Goal: Task Accomplishment & Management: Complete application form

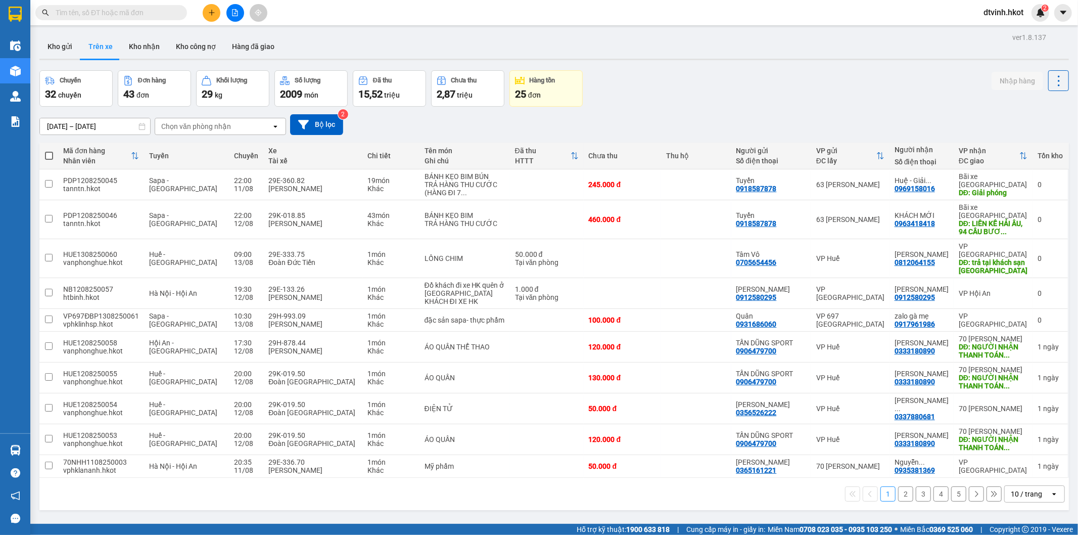
click at [113, 122] on input "[DATE] – [DATE]" at bounding box center [95, 126] width 110 height 16
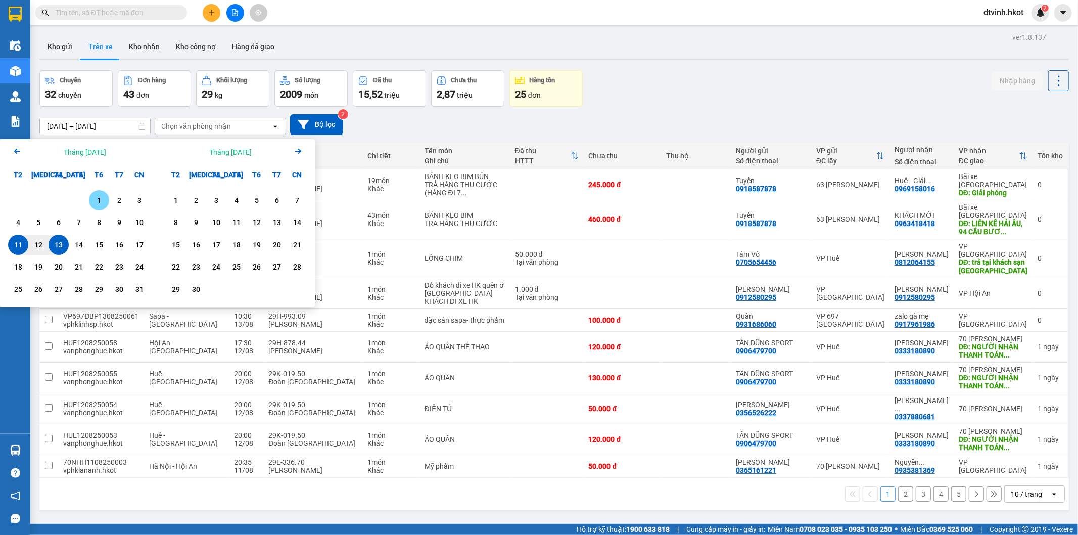
click at [99, 198] on div "1" at bounding box center [99, 200] width 14 height 12
click at [59, 243] on div "13" at bounding box center [59, 245] width 14 height 12
type input "[DATE] – [DATE]"
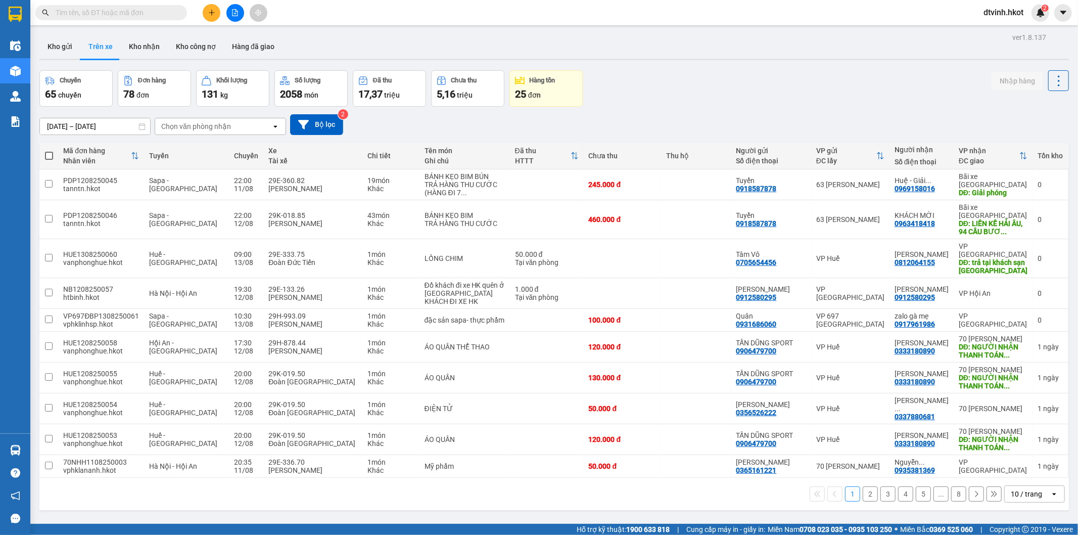
click at [201, 128] on div "Chọn văn phòng nhận" at bounding box center [196, 126] width 70 height 10
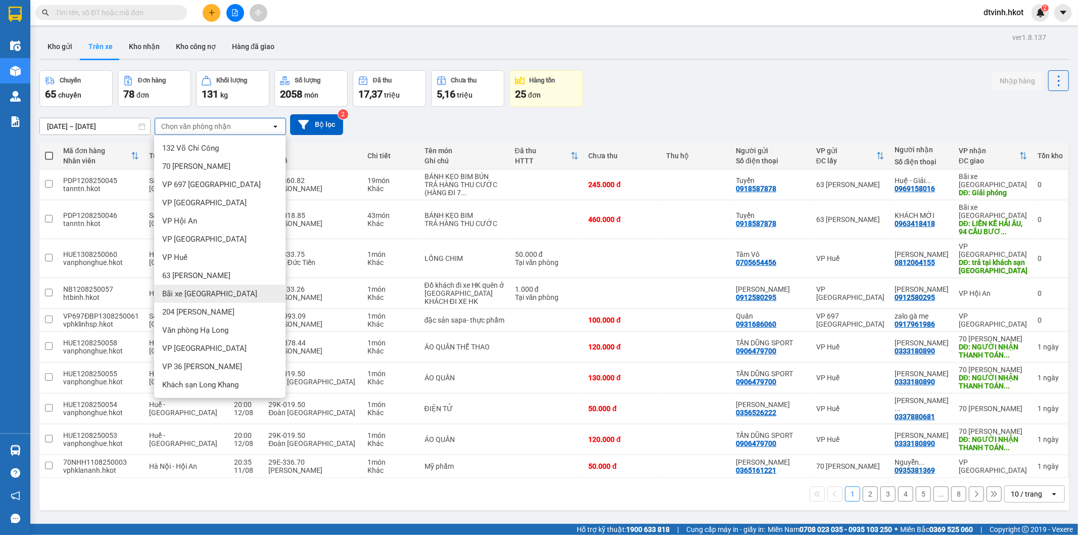
click at [207, 294] on span "Bãi xe [GEOGRAPHIC_DATA]" at bounding box center [209, 294] width 95 height 10
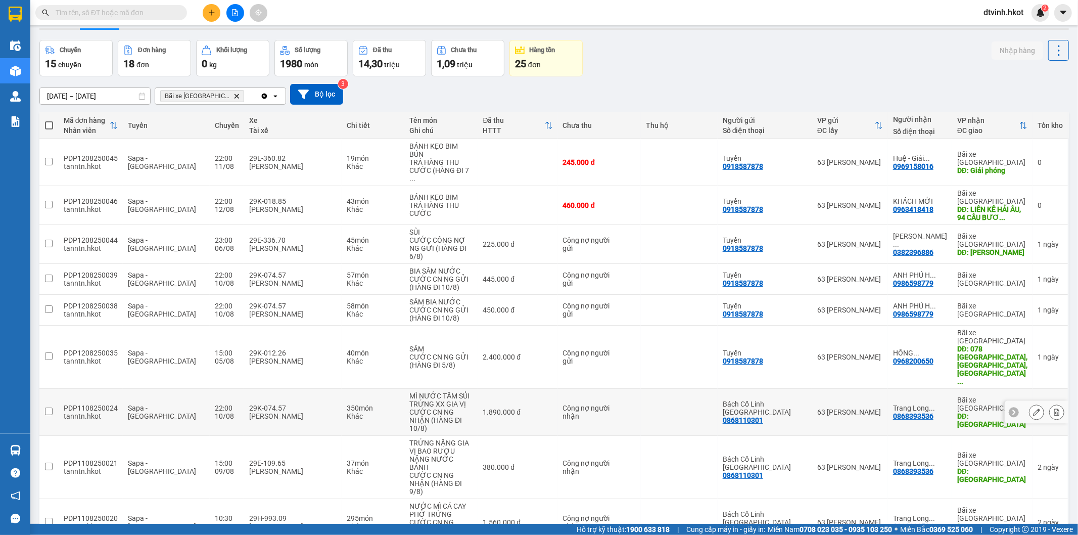
scroll to position [47, 0]
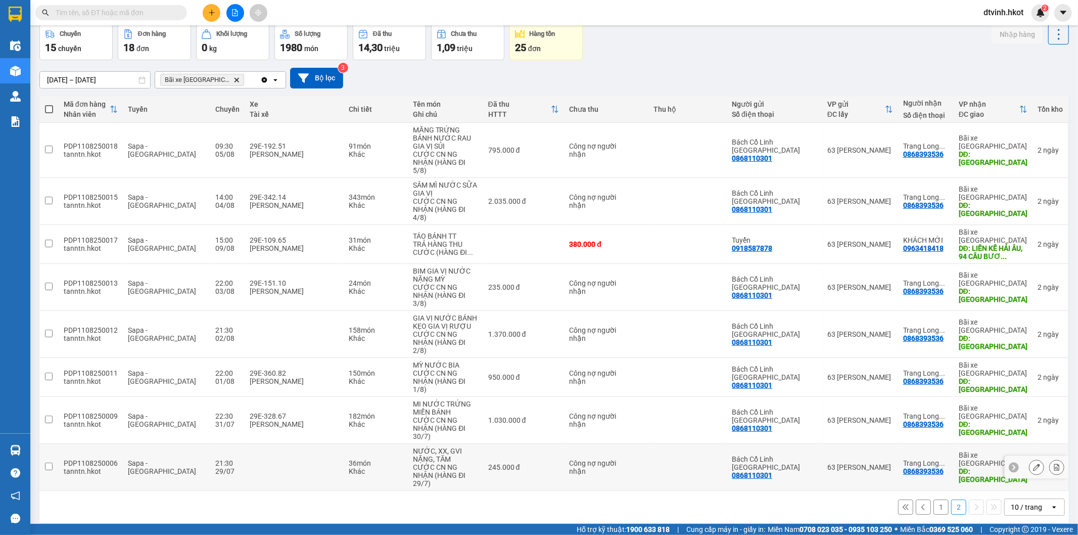
click at [48, 463] on input "checkbox" at bounding box center [49, 467] width 8 height 8
checkbox input "true"
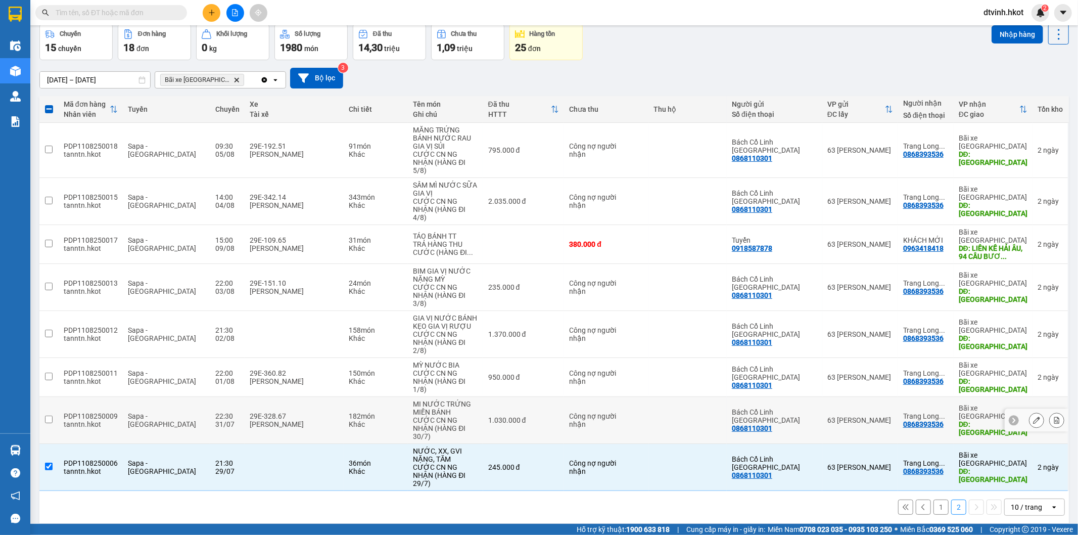
click at [49, 416] on input "checkbox" at bounding box center [49, 420] width 8 height 8
checkbox input "true"
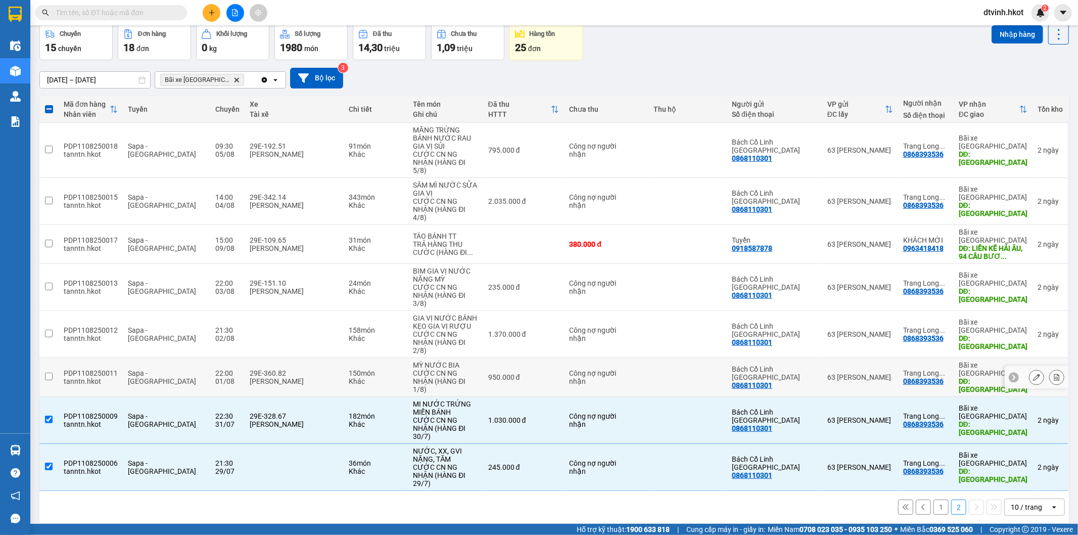
click at [49, 358] on td at bounding box center [48, 377] width 19 height 39
checkbox input "true"
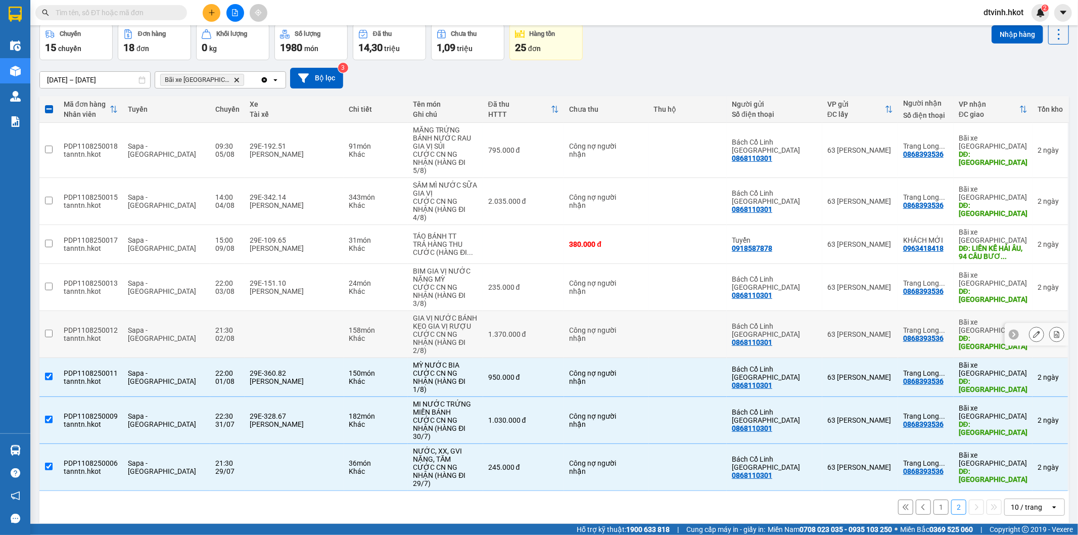
click at [47, 311] on td at bounding box center [48, 334] width 19 height 47
checkbox input "true"
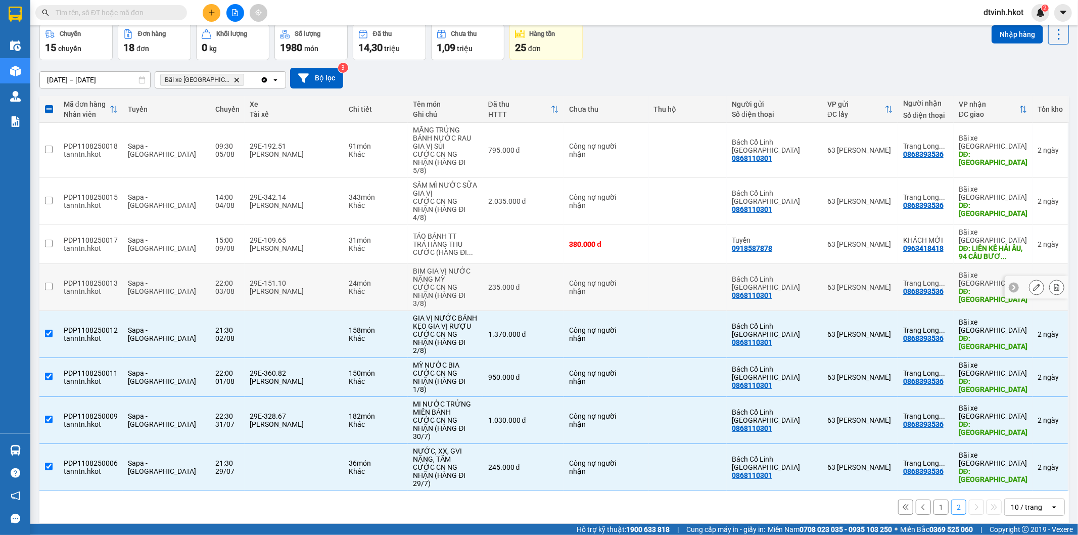
click at [47, 283] on input "checkbox" at bounding box center [49, 287] width 8 height 8
checkbox input "true"
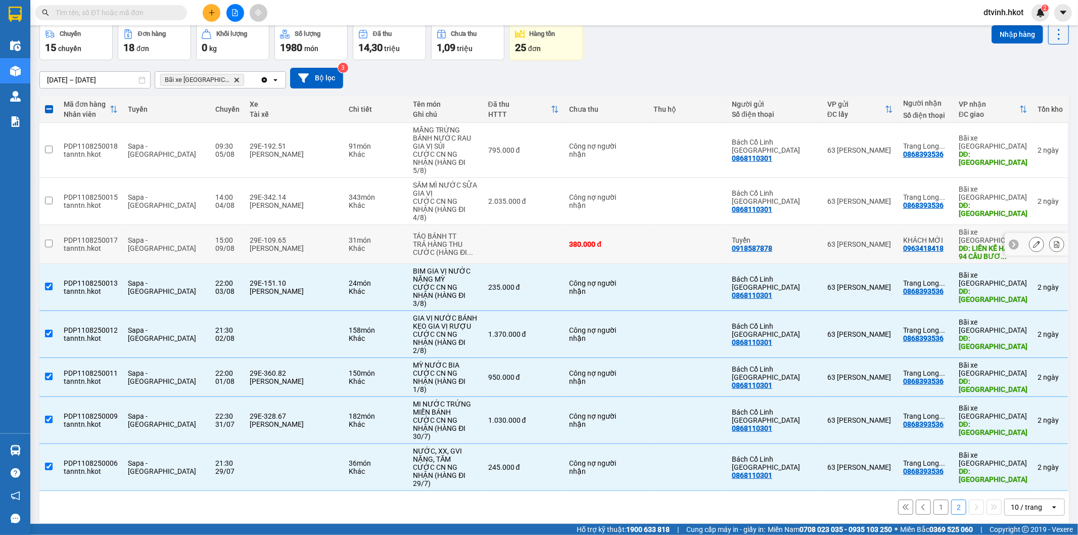
click at [49, 240] on input "checkbox" at bounding box center [49, 244] width 8 height 8
checkbox input "true"
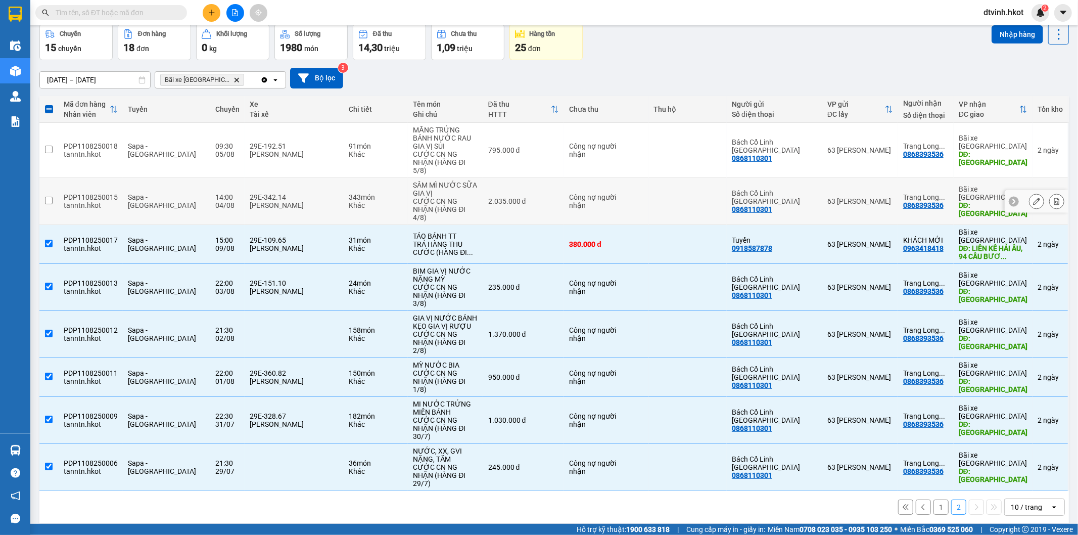
click at [47, 197] on input "checkbox" at bounding box center [49, 201] width 8 height 8
checkbox input "true"
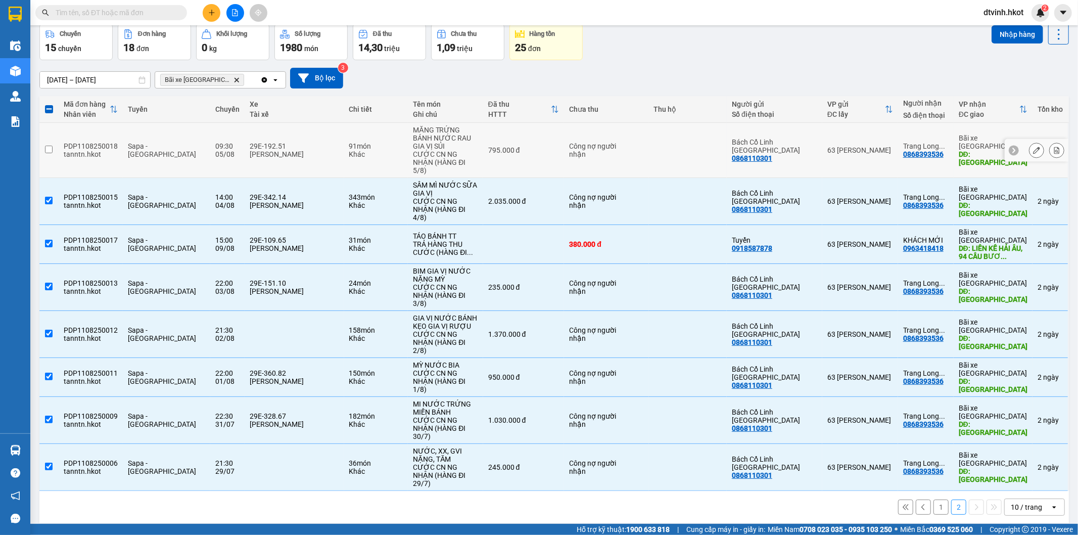
click at [45, 146] on input "checkbox" at bounding box center [49, 150] width 8 height 8
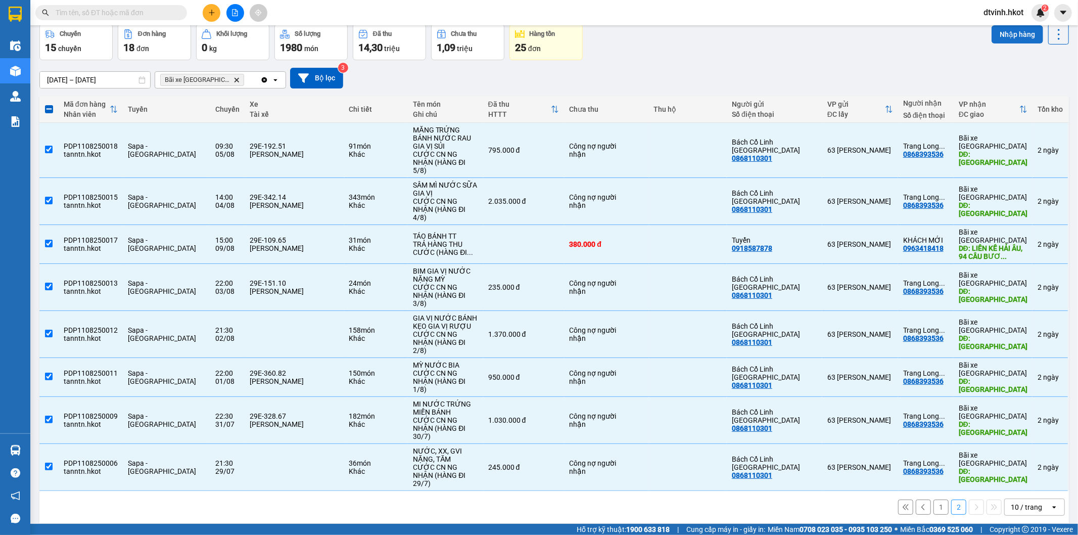
click at [1013, 34] on button "Nhập hàng" at bounding box center [1018, 34] width 52 height 18
checkbox input "false"
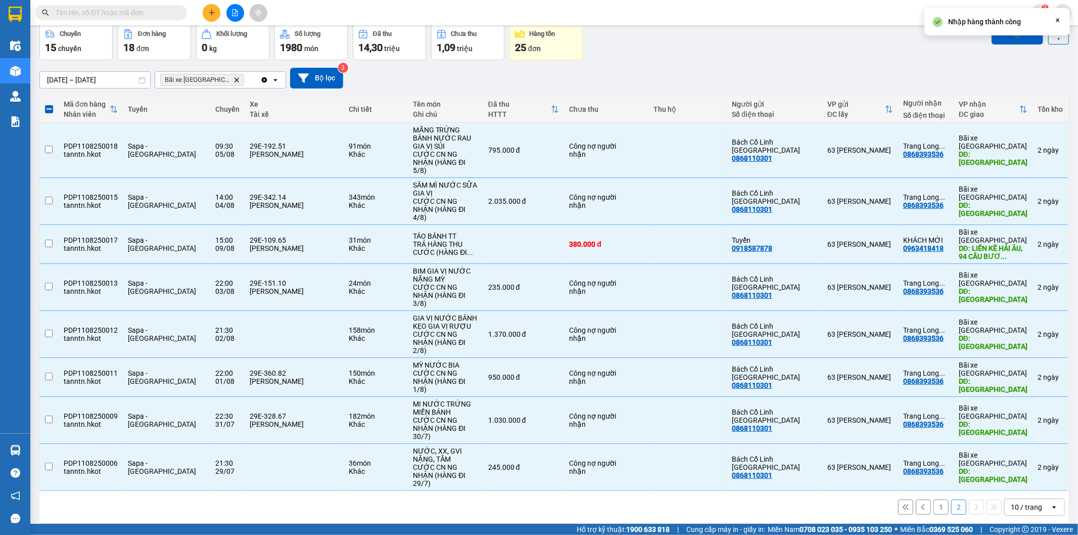
checkbox input "false"
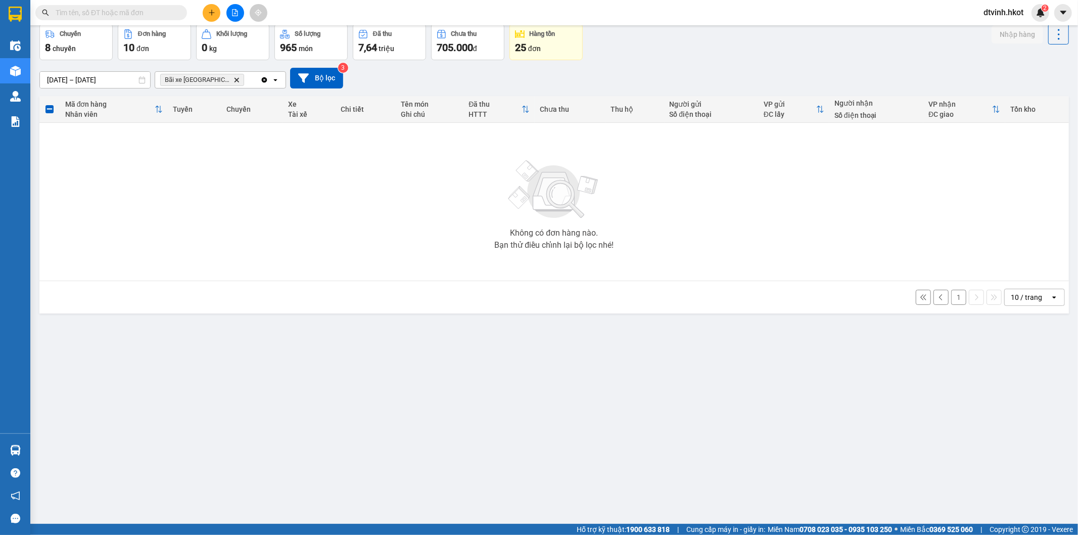
click at [953, 294] on button "1" at bounding box center [958, 297] width 15 height 15
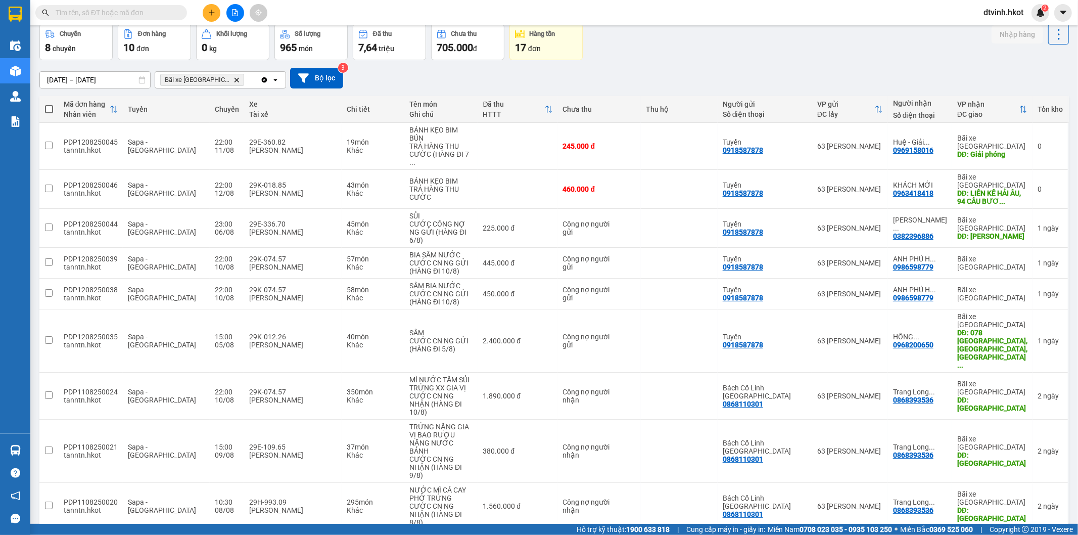
checkbox input "true"
click at [47, 502] on input "checkbox" at bounding box center [49, 506] width 8 height 8
checkbox input "true"
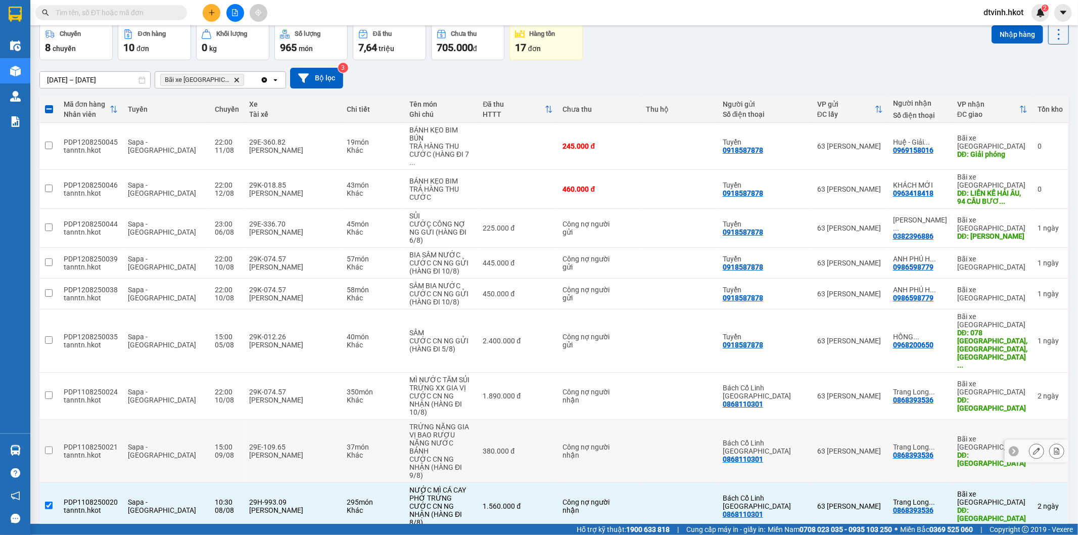
click at [48, 446] on input "checkbox" at bounding box center [49, 450] width 8 height 8
checkbox input "true"
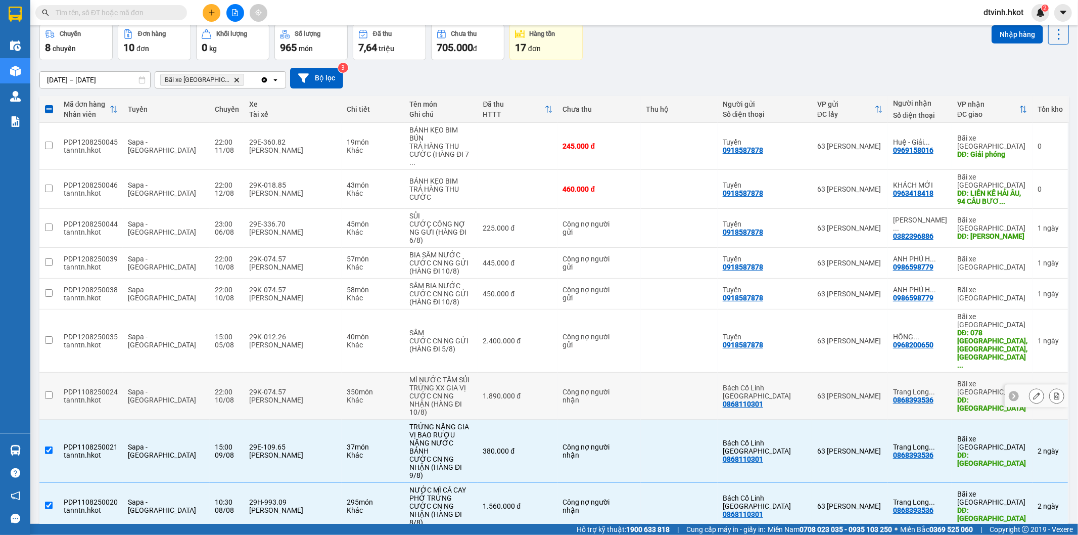
click at [46, 391] on input "checkbox" at bounding box center [49, 395] width 8 height 8
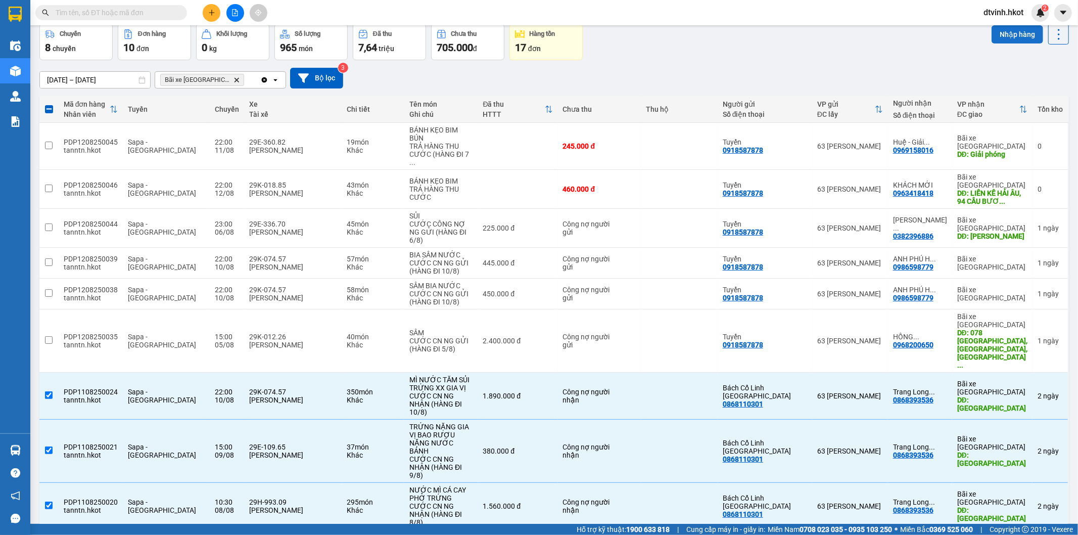
click at [1003, 37] on button "Nhập hàng" at bounding box center [1018, 34] width 52 height 18
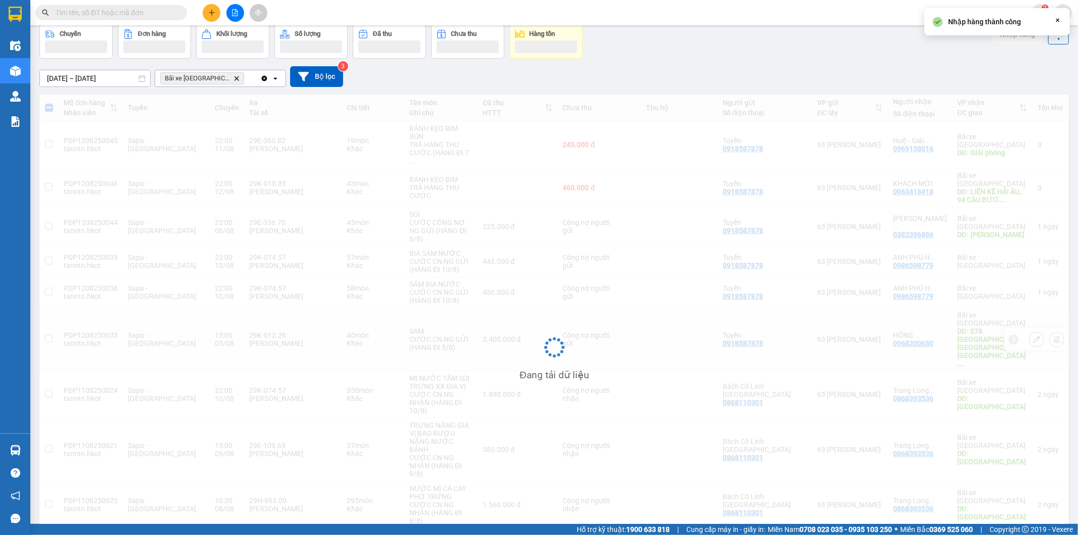
checkbox input "false"
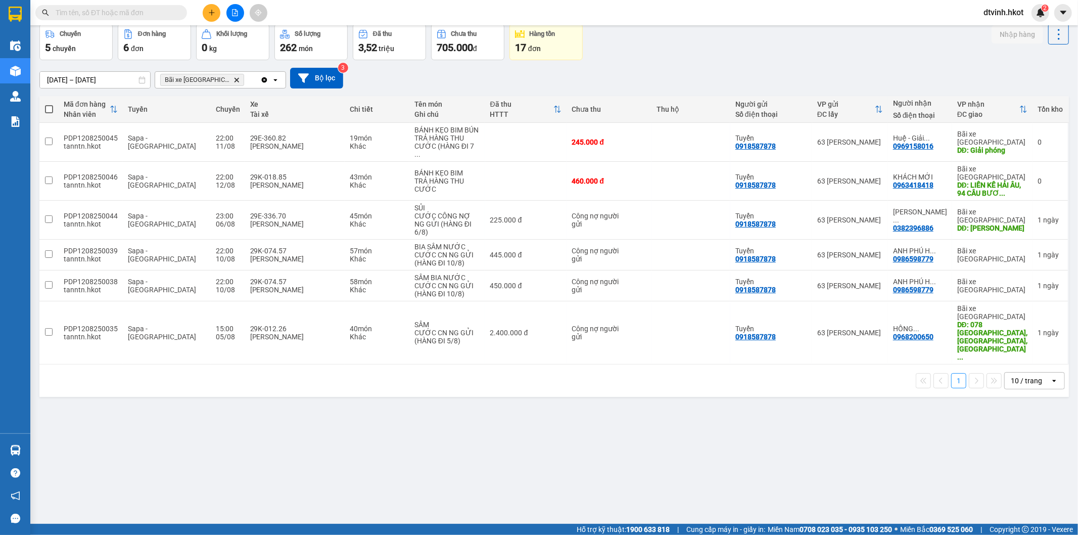
click at [238, 372] on div "1 10 / trang open" at bounding box center [554, 380] width 1022 height 17
click at [934, 247] on span "..." at bounding box center [933, 251] width 6 height 8
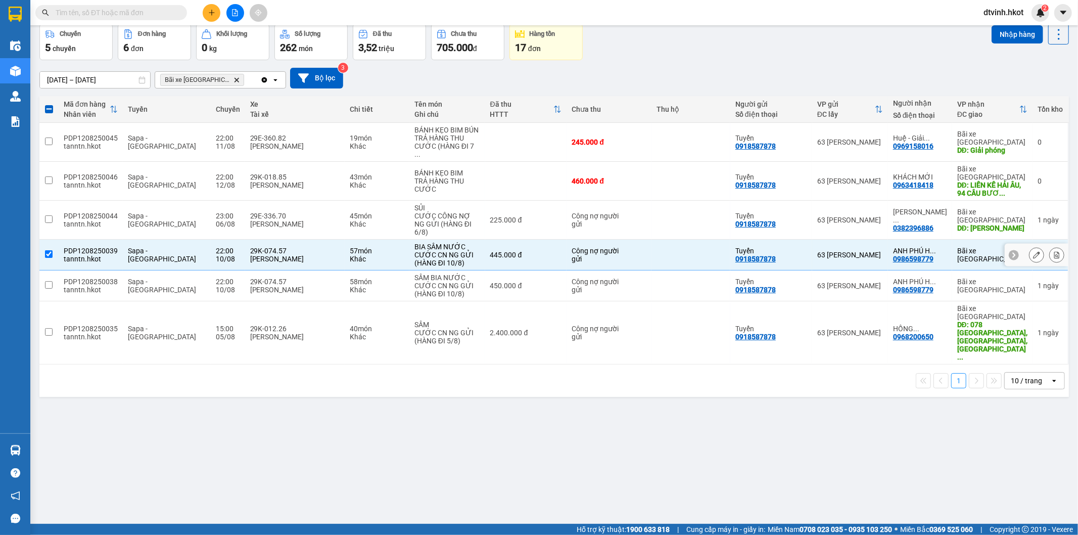
click at [934, 247] on span "..." at bounding box center [933, 251] width 6 height 8
checkbox input "false"
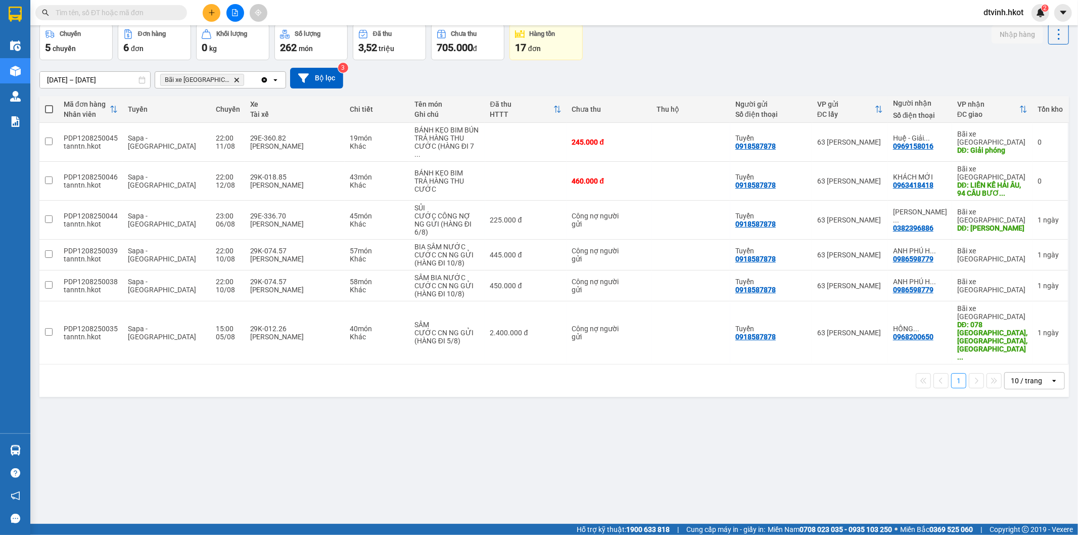
click at [208, 372] on div "1 10 / trang open" at bounding box center [554, 380] width 1022 height 17
click at [236, 387] on div "ver 1.8.137 Kho gửi Trên xe Kho nhận Kho công nợ Hàng đã giao Chuyến 5 chuyến Đ…" at bounding box center [554, 251] width 1038 height 535
click at [1040, 12] on img at bounding box center [1040, 12] width 9 height 9
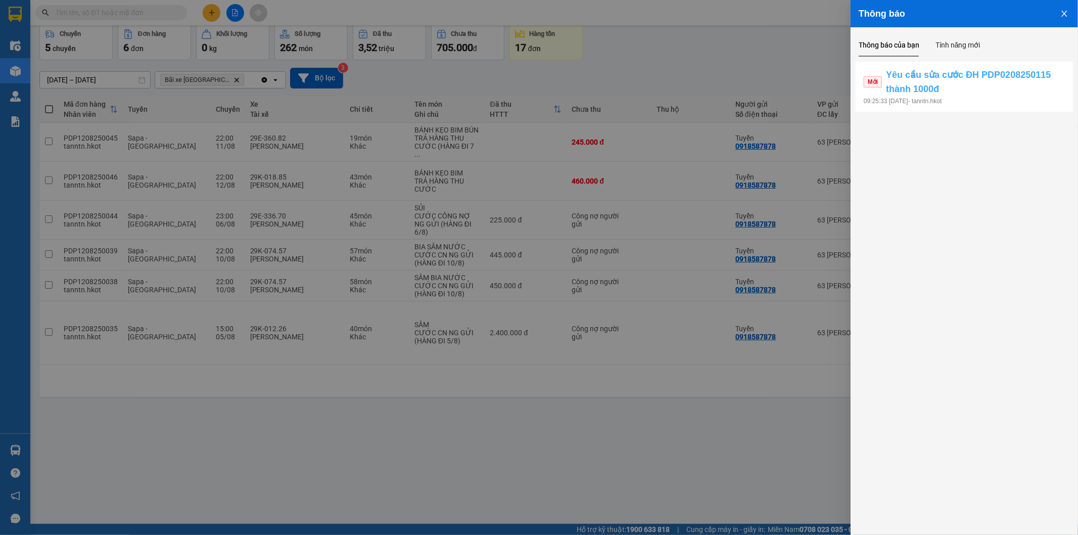
click at [958, 94] on span "Yêu cầu sửa cước ĐH PDP0208250115 thành 1000đ" at bounding box center [975, 82] width 179 height 29
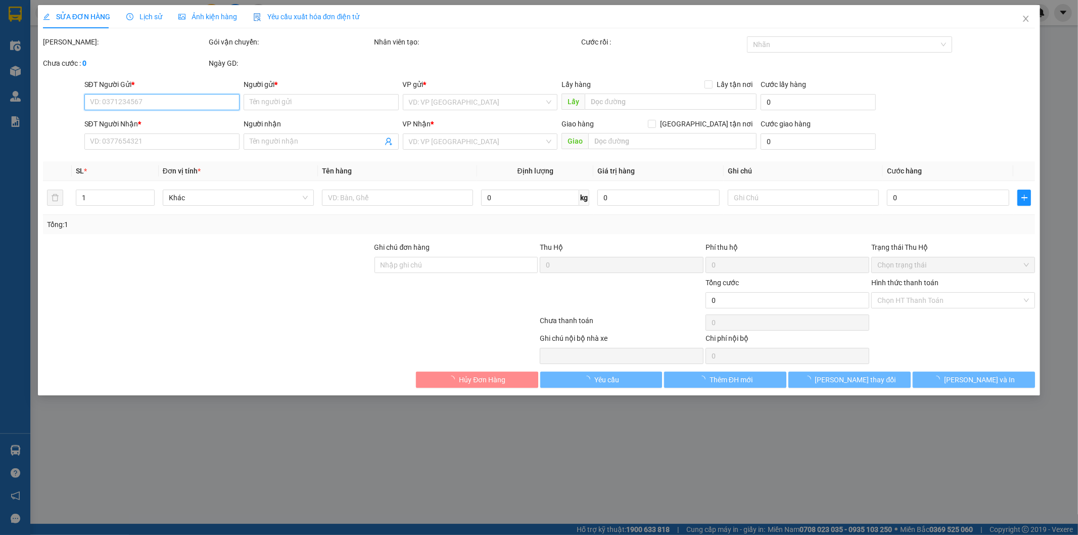
type input "0973511646"
type input "CHỊ LUYẾN"
type input "0786078334"
type input "[PERSON_NAME]"
type input "80.000"
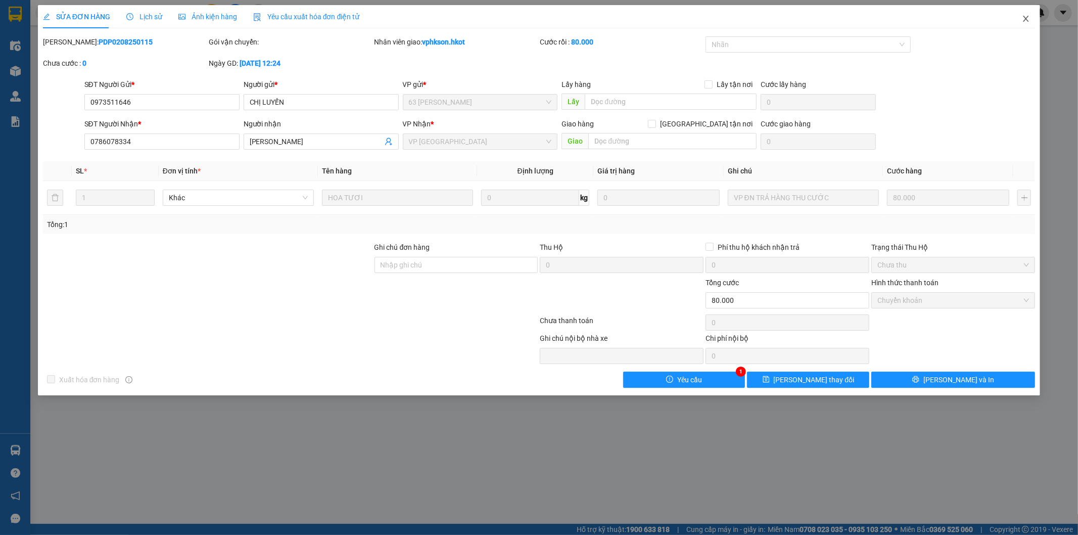
click at [1027, 21] on icon "close" at bounding box center [1026, 19] width 8 height 8
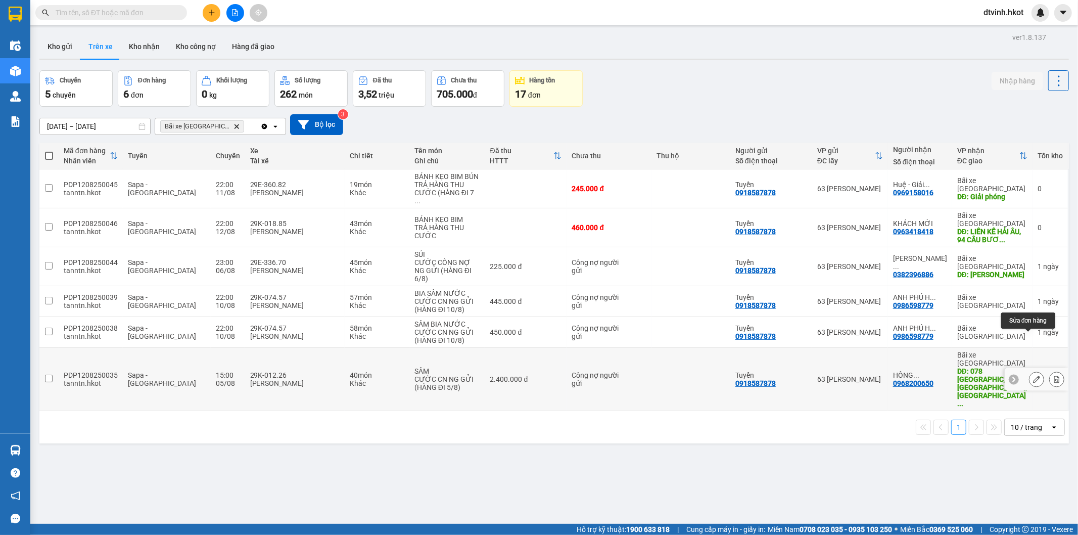
click at [1033, 376] on icon at bounding box center [1036, 379] width 7 height 7
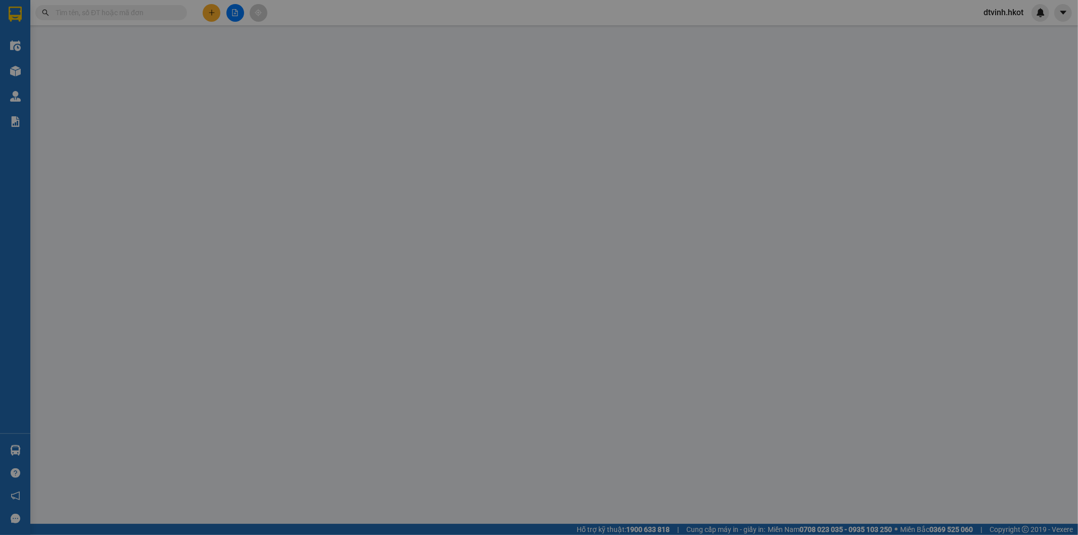
type input "0918587878"
type input "Tuyển"
type input "0968200650"
type input "[PERSON_NAME] BA ĐÌNH"
type input "078 TÂN ẤP, [GEOGRAPHIC_DATA], [GEOGRAPHIC_DATA], HN"
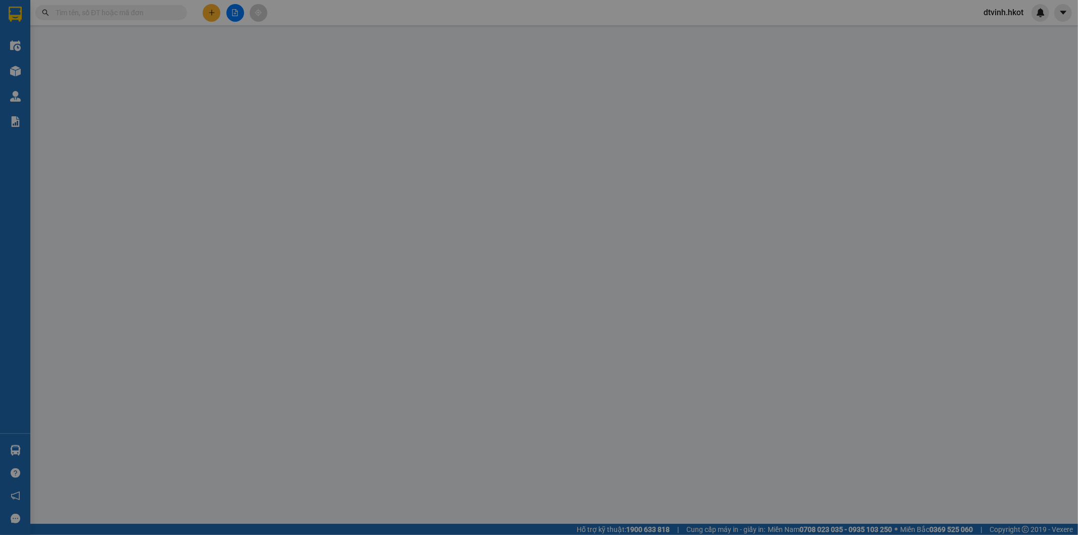
type input "2.400.000"
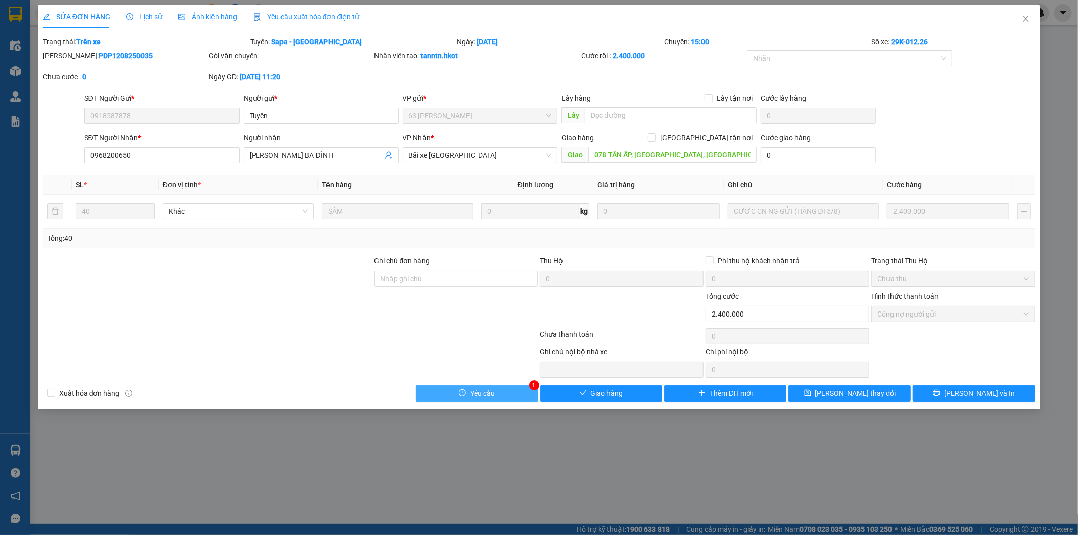
click at [484, 396] on span "Yêu cầu" at bounding box center [482, 393] width 25 height 11
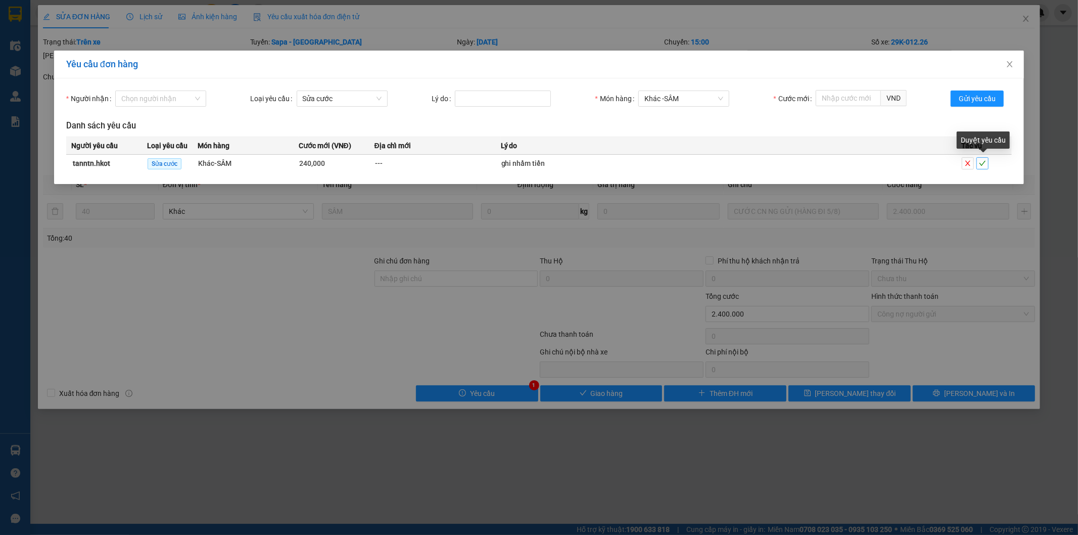
click at [983, 162] on icon "check" at bounding box center [982, 163] width 7 height 7
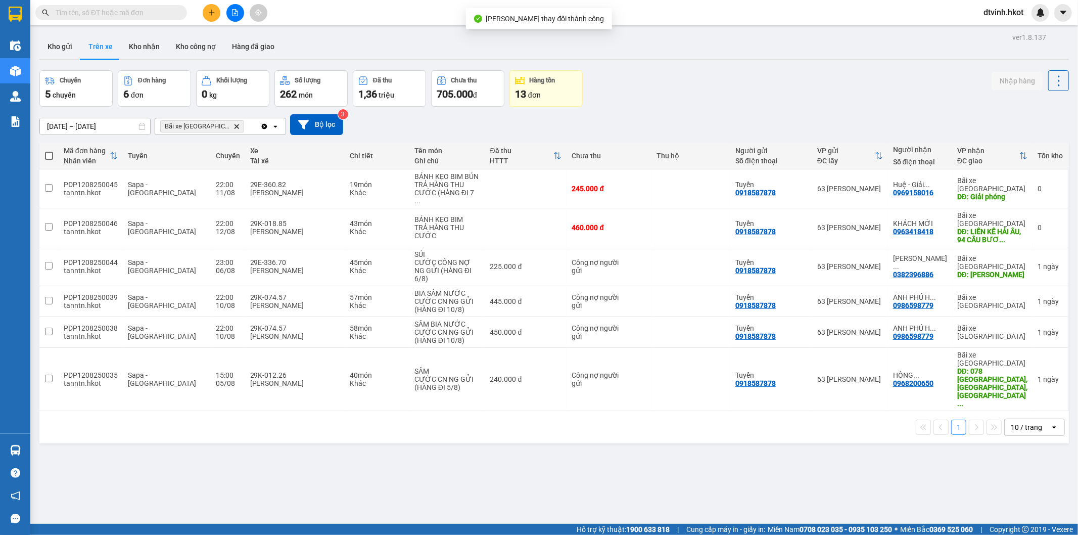
click at [881, 95] on div "Chuyến 5 chuyến Đơn hàng 6 đơn Khối lượng 0 kg Số lượng 262 món Đã thu 1,36 tri…" at bounding box center [554, 88] width 1030 height 36
click at [1042, 9] on img at bounding box center [1040, 12] width 9 height 9
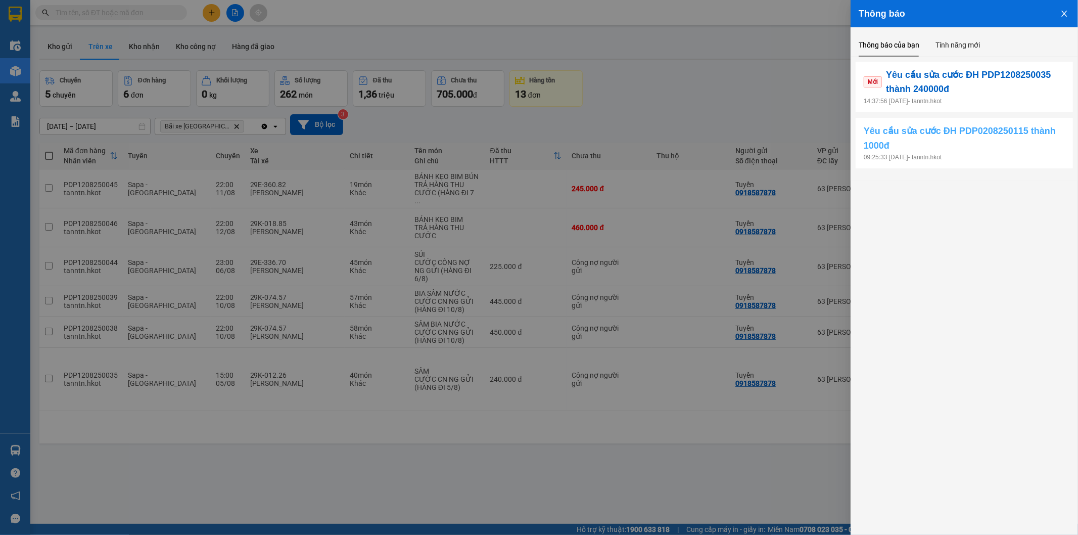
click at [981, 142] on span "Yêu cầu sửa cước ĐH PDP0208250115 thành 1000đ" at bounding box center [964, 138] width 201 height 29
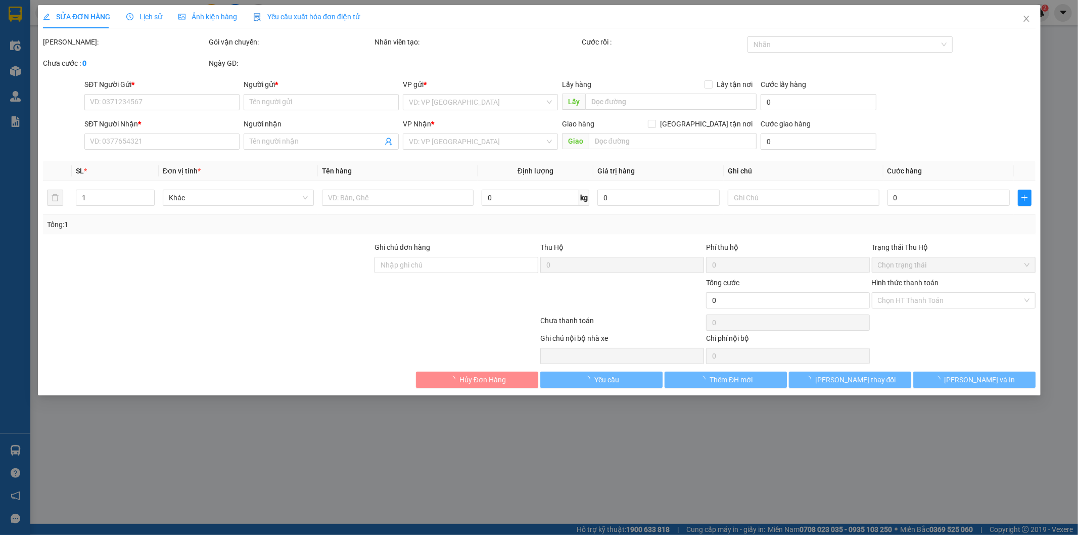
type input "0973511646"
type input "CHỊ LUYẾN"
type input "0786078334"
type input "[PERSON_NAME]"
type input "80.000"
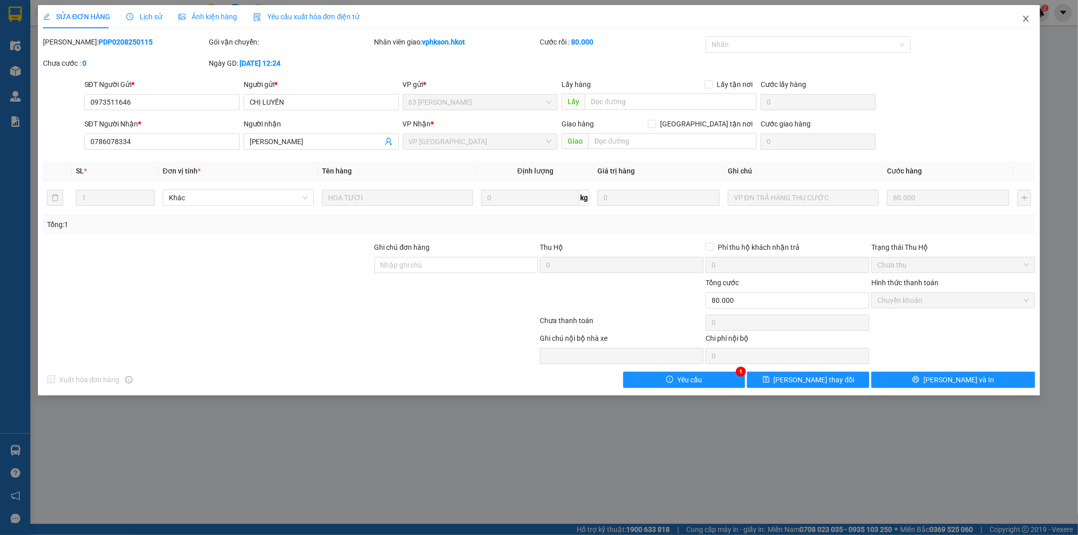
click at [1025, 18] on icon "close" at bounding box center [1027, 19] width 6 height 6
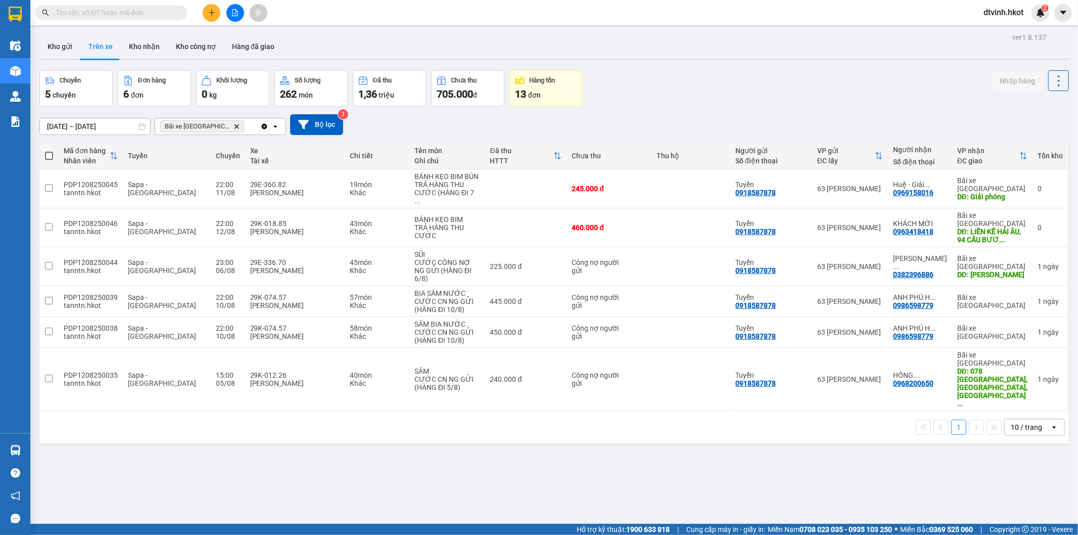
click at [968, 476] on div "ver 1.8.137 Kho gửi Trên xe Kho nhận Kho công nợ Hàng đã giao Chuyến 5 chuyến Đ…" at bounding box center [554, 297] width 1038 height 535
